Goal: Find specific page/section: Find specific page/section

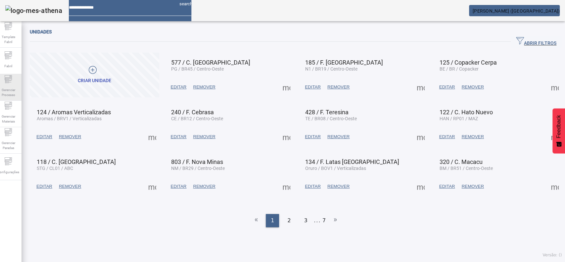
click at [14, 86] on span "Gerenciar Processo" at bounding box center [8, 92] width 20 height 14
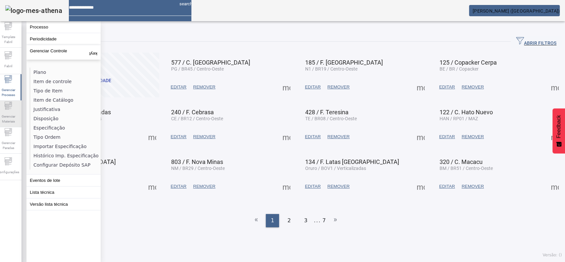
click at [10, 117] on span "Gerenciar Materiais" at bounding box center [8, 119] width 20 height 14
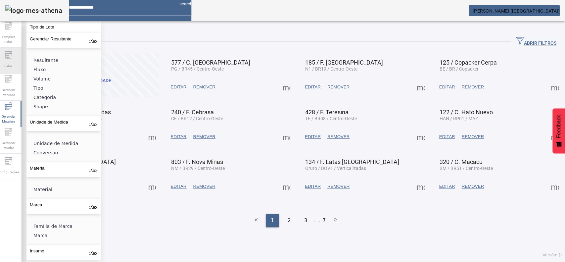
click at [7, 57] on div "Fabril" at bounding box center [8, 61] width 26 height 26
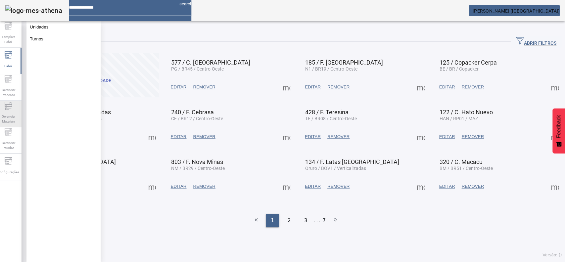
click at [12, 109] on icon at bounding box center [8, 106] width 8 height 8
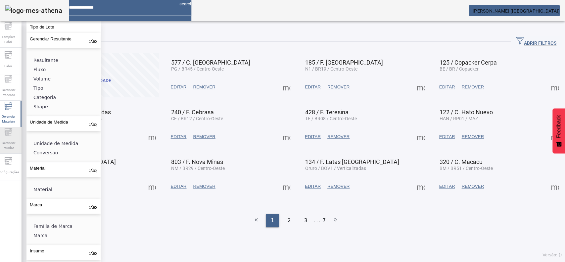
click at [16, 153] on aside "Template Fabril Fabril Gerenciar Processo Gerenciar Materiais Gerenciar Paradas…" at bounding box center [8, 153] width 26 height 264
click at [8, 138] on span "Gerenciar Paradas" at bounding box center [8, 145] width 20 height 14
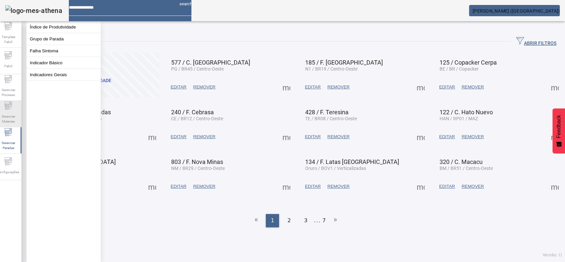
click at [5, 113] on span "Gerenciar Materiais" at bounding box center [8, 119] width 20 height 14
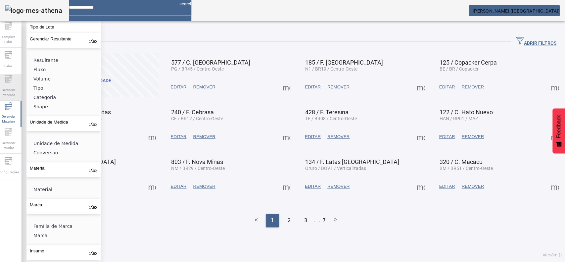
click at [7, 84] on div "Gerenciar Processo" at bounding box center [8, 87] width 26 height 26
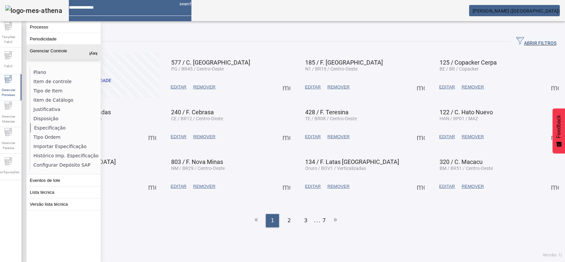
click at [38, 127] on li "Especificação" at bounding box center [65, 127] width 70 height 9
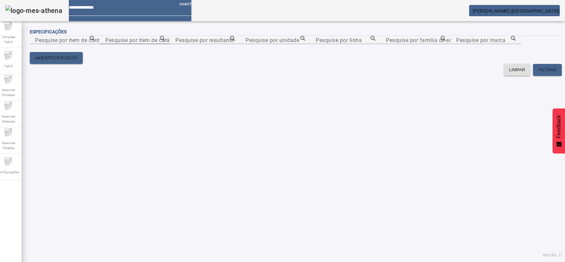
click at [165, 44] on input "Pesquise por item de catálogo" at bounding box center [135, 40] width 60 height 8
paste input "**********"
click at [165, 41] on icon at bounding box center [162, 38] width 5 height 5
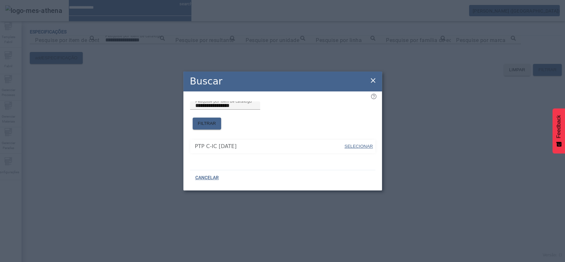
click at [366, 144] on span "SELECIONAR" at bounding box center [359, 146] width 28 height 5
type input "**********"
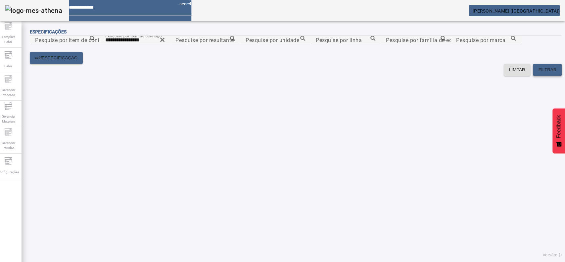
click at [538, 73] on span "FILTRAR" at bounding box center [547, 70] width 18 height 7
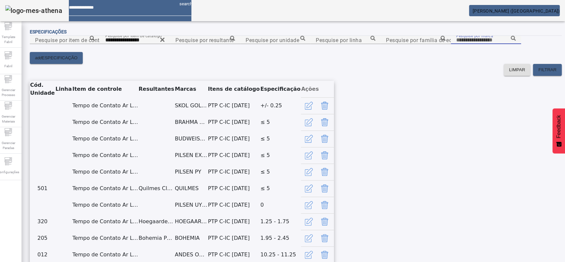
click at [456, 44] on input "Pesquise por marca" at bounding box center [486, 40] width 60 height 8
click at [511, 41] on icon at bounding box center [513, 38] width 5 height 5
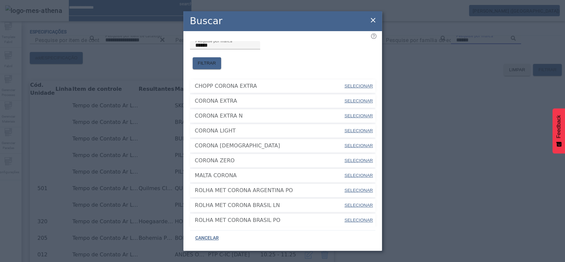
click at [358, 98] on span "SELECIONAR" at bounding box center [359, 100] width 28 height 5
type input "**********"
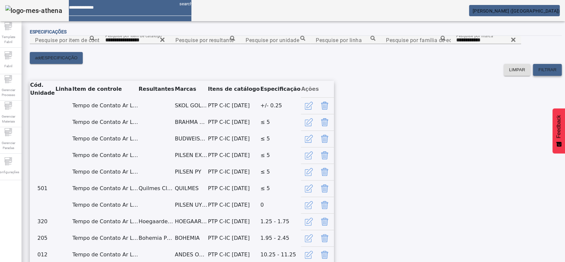
click at [538, 73] on span "FILTRAR" at bounding box center [547, 70] width 18 height 7
